Goal: Find contact information: Find contact information

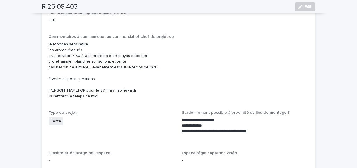
scroll to position [654, 0]
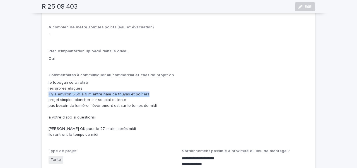
drag, startPoint x: 48, startPoint y: 78, endPoint x: 152, endPoint y: 78, distance: 103.7
click at [152, 78] on div "Attachments OUI Dimensions des accès principaux portail largeur 320 cm Type de …" at bounding box center [178, 30] width 273 height 888
click at [152, 80] on p "le tobogan sera retiré les arbres élagués il y a environ 5,50 à 6 m entre haie …" at bounding box center [178, 109] width 260 height 58
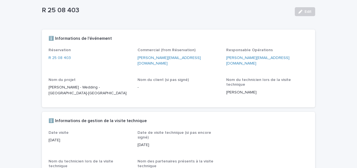
scroll to position [29, 0]
drag, startPoint x: 48, startPoint y: 81, endPoint x: 70, endPoint y: 89, distance: 23.4
click at [70, 89] on div "Réservation R 25 08 403 Commercial (from Réservation) cedric.corbin@atawa.com R…" at bounding box center [178, 78] width 273 height 60
copy p "[PERSON_NAME] - Wedding - [GEOGRAPHIC_DATA]-[GEOGRAPHIC_DATA]"
click at [155, 87] on div "Nom du client (si pas signé) -" at bounding box center [178, 85] width 82 height 17
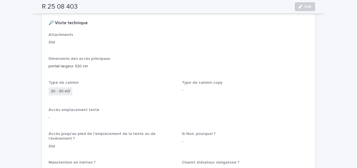
scroll to position [218, 0]
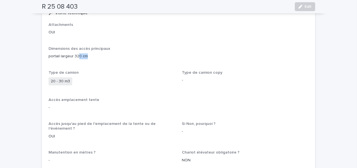
drag, startPoint x: 86, startPoint y: 47, endPoint x: 79, endPoint y: 47, distance: 7.5
click at [79, 53] on p "portail largeur 320 cm" at bounding box center [178, 56] width 260 height 6
click at [130, 70] on p "Type de camion" at bounding box center [111, 72] width 126 height 5
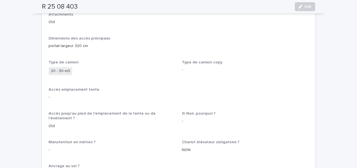
scroll to position [235, 0]
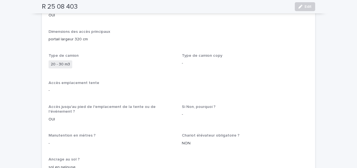
click at [147, 81] on p "Accès emplacement tente" at bounding box center [178, 83] width 260 height 5
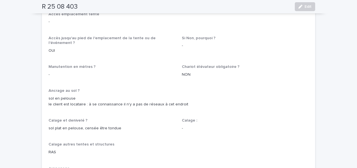
scroll to position [213, 0]
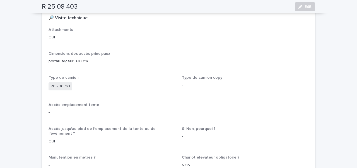
click at [136, 82] on div "20 - 30 m3" at bounding box center [111, 86] width 126 height 9
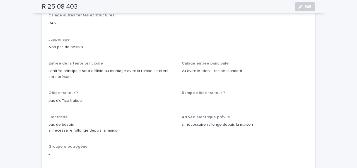
scroll to position [443, 0]
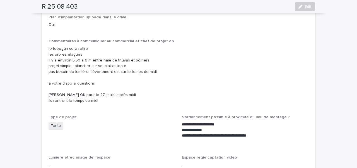
scroll to position [691, 0]
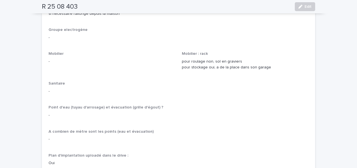
scroll to position [335, 0]
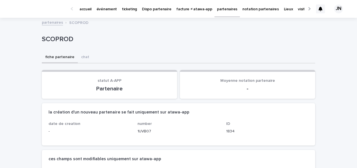
click at [84, 12] on link "accueil" at bounding box center [85, 8] width 17 height 17
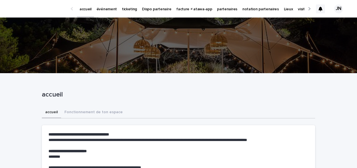
click at [104, 9] on p "événement" at bounding box center [106, 6] width 20 height 12
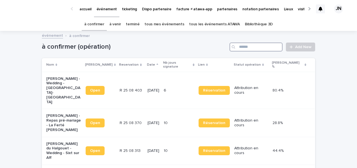
click at [260, 50] on input "Search" at bounding box center [255, 47] width 53 height 9
paste input "**********"
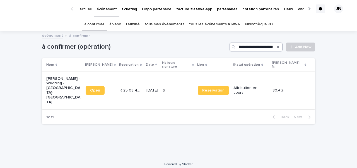
type input "**********"
click at [158, 88] on p "[DATE]" at bounding box center [152, 90] width 12 height 5
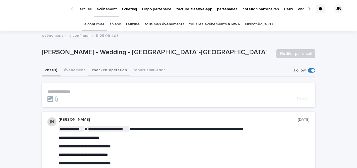
click at [96, 70] on button "checklist opération" at bounding box center [109, 71] width 42 height 12
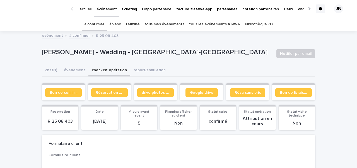
click at [167, 93] on span "drive photos coordinateur" at bounding box center [156, 93] width 28 height 4
click at [206, 73] on div "chat (1) événement checklist opération report/annulation" at bounding box center [178, 71] width 273 height 12
click at [217, 8] on p "partenaires" at bounding box center [227, 6] width 20 height 12
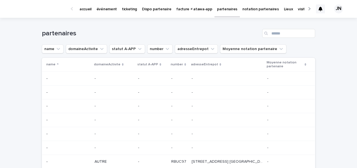
click at [271, 31] on div "Search" at bounding box center [266, 33] width 9 height 9
click at [274, 32] on input "Search" at bounding box center [288, 33] width 53 height 9
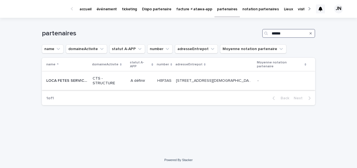
type input "******"
click at [142, 79] on p "A définir" at bounding box center [141, 81] width 22 height 5
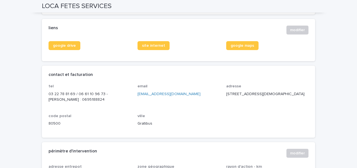
scroll to position [223, 0]
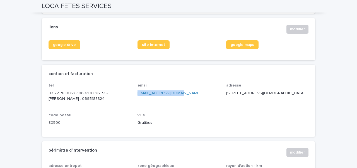
drag, startPoint x: 177, startPoint y: 94, endPoint x: 138, endPoint y: 93, distance: 39.0
click at [137, 93] on p "[EMAIL_ADDRESS][DOMAIN_NAME]" at bounding box center [178, 94] width 82 height 6
copy link "[EMAIL_ADDRESS][DOMAIN_NAME]"
click at [168, 29] on div "liens" at bounding box center [164, 27] width 233 height 5
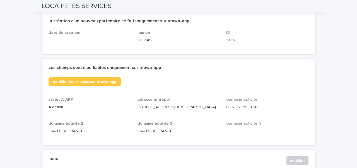
scroll to position [0, 0]
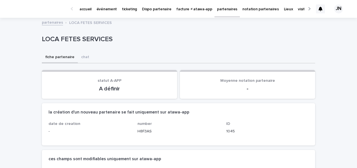
click at [54, 24] on link "partenaires" at bounding box center [52, 22] width 21 height 6
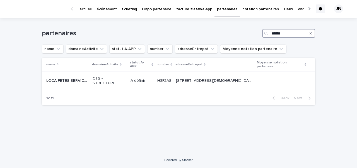
drag, startPoint x: 291, startPoint y: 33, endPoint x: 277, endPoint y: 33, distance: 14.8
click at [277, 33] on input "******" at bounding box center [288, 33] width 53 height 9
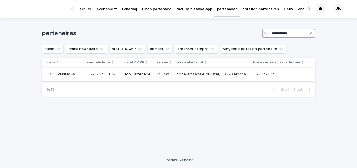
type input "**********"
click at [135, 78] on div "Top Partenaire" at bounding box center [138, 74] width 28 height 9
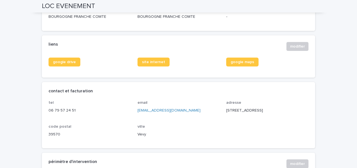
scroll to position [215, 0]
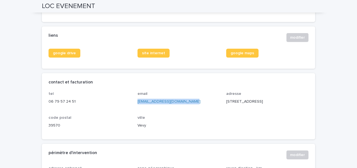
copy link "[EMAIL_ADDRESS][DOMAIN_NAME]"
drag, startPoint x: 136, startPoint y: 101, endPoint x: 186, endPoint y: 102, distance: 49.3
click at [186, 102] on div "tel [PHONE_NUMBER] email [EMAIL_ADDRESS][DOMAIN_NAME] adresse [STREET_ADDRESS]" at bounding box center [178, 112] width 260 height 41
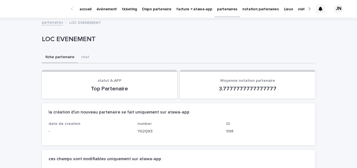
click at [54, 19] on link "partenaires" at bounding box center [52, 22] width 21 height 6
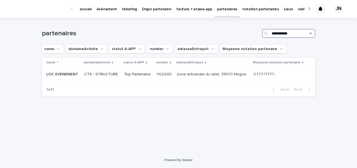
drag, startPoint x: 302, startPoint y: 34, endPoint x: 248, endPoint y: 33, distance: 54.1
click at [247, 33] on div "**********" at bounding box center [178, 33] width 273 height 9
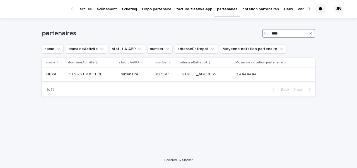
type input "****"
click at [85, 73] on p "CTS - STRUCTURE" at bounding box center [92, 74] width 47 height 5
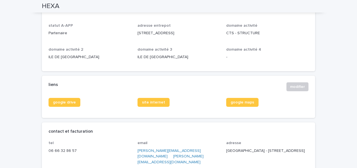
scroll to position [191, 0]
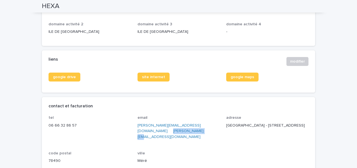
drag, startPoint x: 200, startPoint y: 132, endPoint x: 167, endPoint y: 131, distance: 32.6
click at [167, 131] on p "[PERSON_NAME][EMAIL_ADDRESS][DOMAIN_NAME] [PERSON_NAME][EMAIL_ADDRESS][DOMAIN_N…" at bounding box center [178, 131] width 82 height 17
copy link "[PERSON_NAME][EMAIL_ADDRESS][DOMAIN_NAME]"
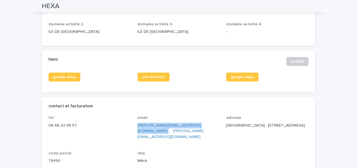
drag, startPoint x: 163, startPoint y: 131, endPoint x: 138, endPoint y: 131, distance: 25.4
click at [138, 131] on p "[PERSON_NAME][EMAIL_ADDRESS][DOMAIN_NAME] [PERSON_NAME][EMAIL_ADDRESS][DOMAIN_N…" at bounding box center [178, 131] width 82 height 17
copy p "[PERSON_NAME][EMAIL_ADDRESS][DOMAIN_NAME]"
